Goal: Information Seeking & Learning: Find specific page/section

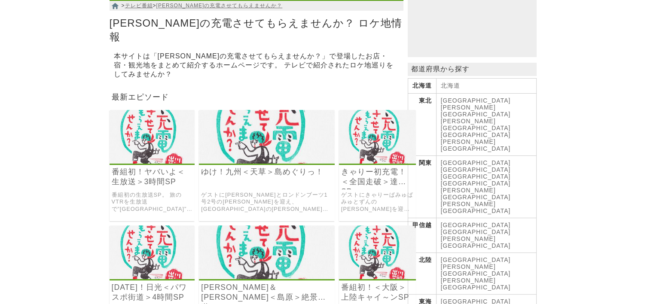
scroll to position [129, 0]
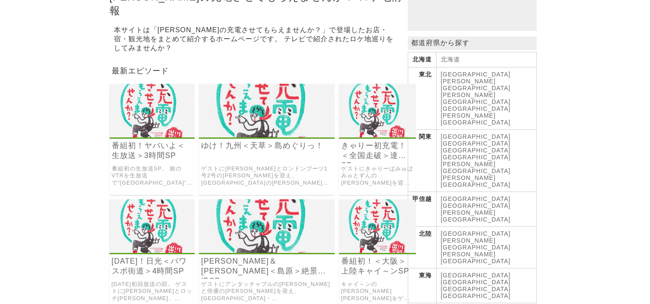
click at [490, 286] on link "[GEOGRAPHIC_DATA]" at bounding box center [476, 289] width 70 height 7
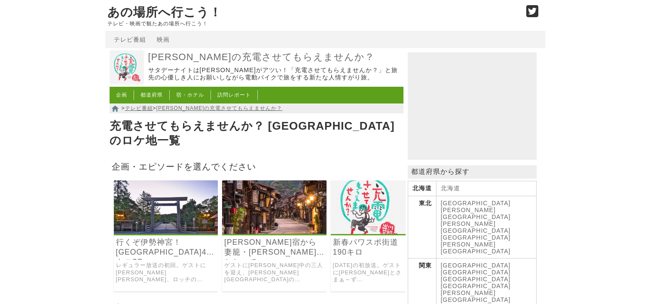
click at [133, 239] on link "行くぞ[GEOGRAPHIC_DATA][GEOGRAPHIC_DATA]470キロSP" at bounding box center [166, 247] width 100 height 20
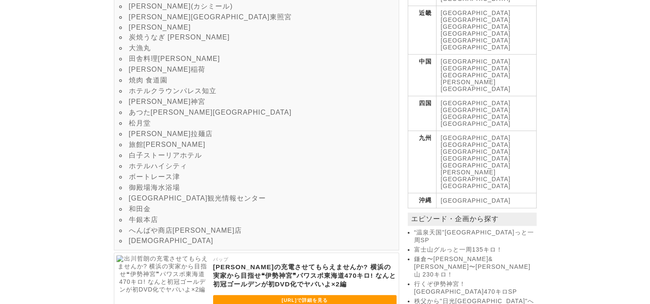
scroll to position [429, 0]
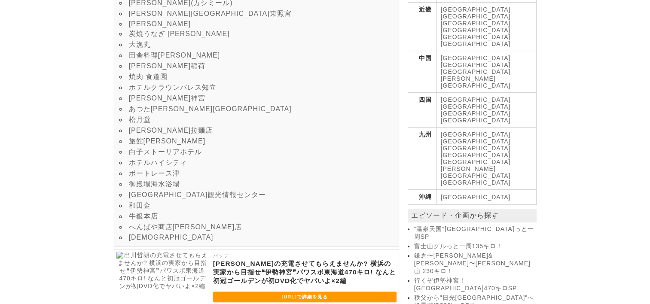
click at [139, 123] on link "松月堂" at bounding box center [140, 119] width 22 height 7
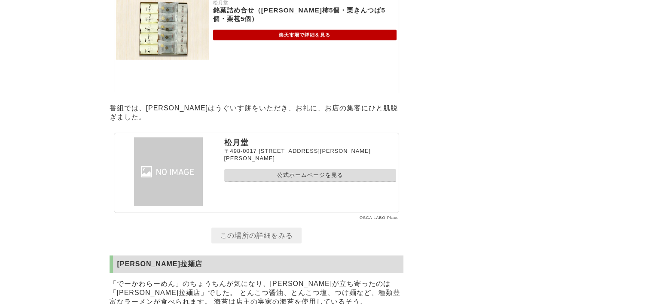
click at [323, 182] on link "公式ホームページを見る" at bounding box center [310, 175] width 172 height 12
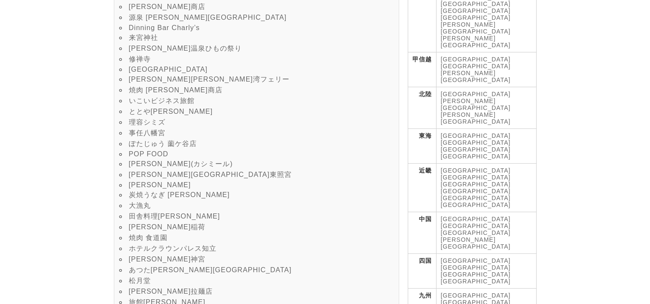
scroll to position [237, 0]
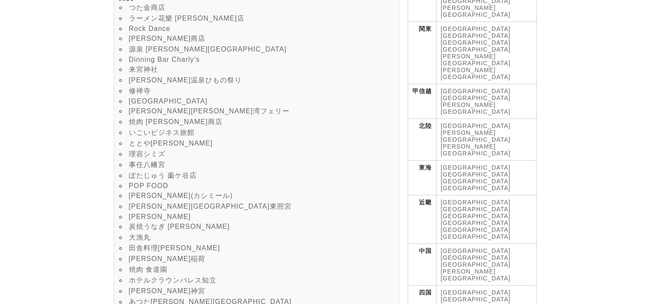
click at [500, 178] on link "[GEOGRAPHIC_DATA]" at bounding box center [476, 181] width 70 height 7
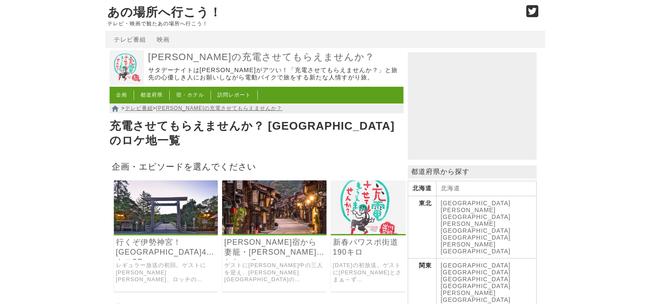
click at [333, 192] on img at bounding box center [368, 207] width 75 height 54
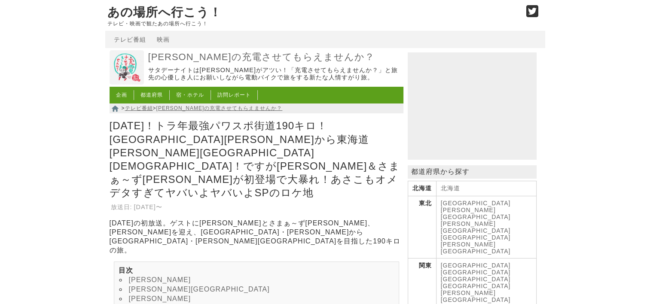
click at [129, 276] on link "[PERSON_NAME]" at bounding box center [160, 279] width 62 height 7
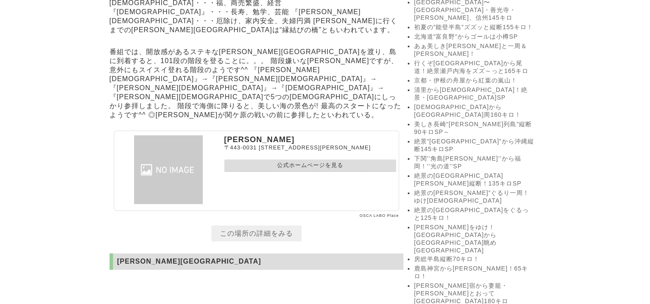
scroll to position [779, 0]
click at [315, 158] on link "公式ホームページを見る" at bounding box center [310, 164] width 172 height 12
